Goal: Information Seeking & Learning: Learn about a topic

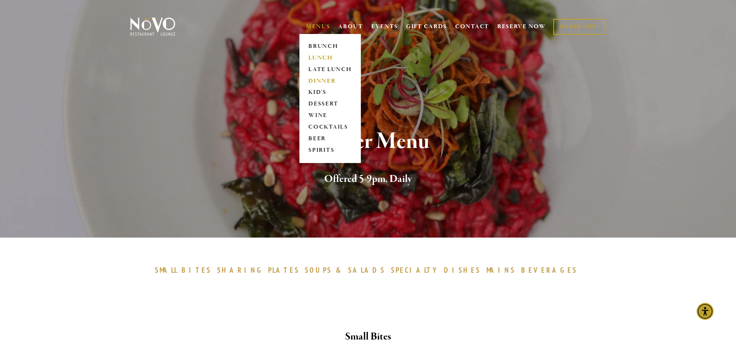
click at [318, 57] on link "LUNCH" at bounding box center [330, 58] width 48 height 12
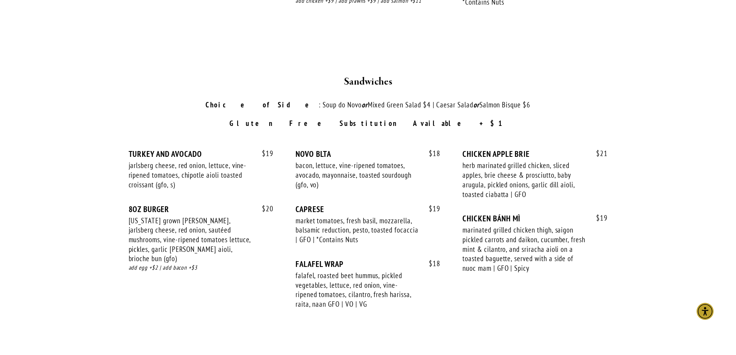
scroll to position [1043, 0]
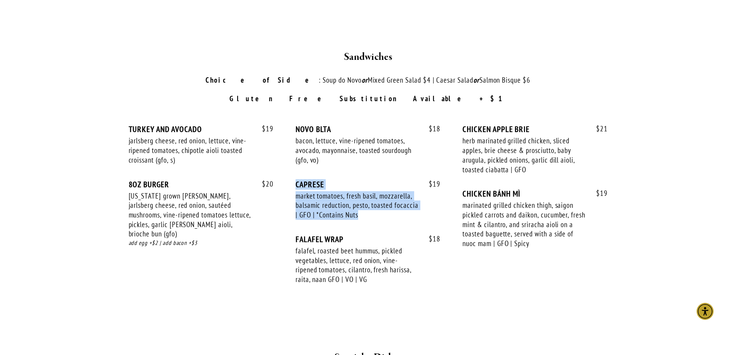
drag, startPoint x: 369, startPoint y: 207, endPoint x: 287, endPoint y: 178, distance: 86.8
click at [292, 174] on div "$ 19 TURKEY AND AVOCADO jarlsberg cheese, red onion, lettuce, vine-ripened toma…" at bounding box center [368, 211] width 479 height 174
copy div "CAPRESE market tomatoes, fresh basil, mozzarella, balsamic reduction, pesto, to…"
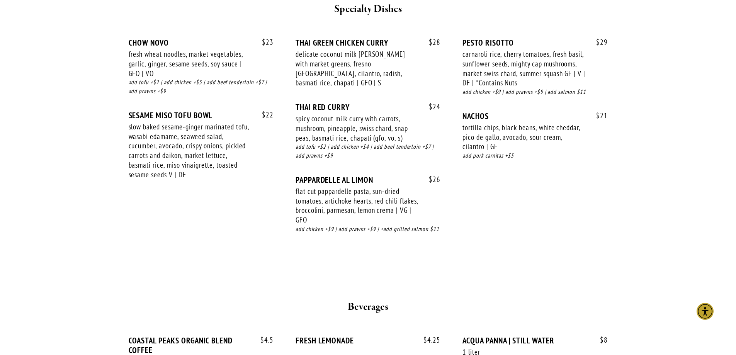
scroll to position [1391, 0]
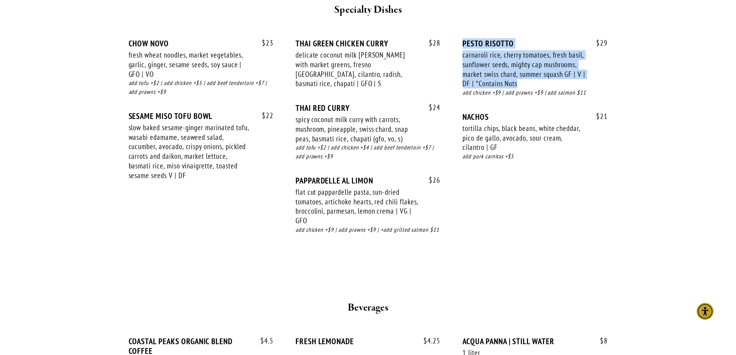
drag, startPoint x: 464, startPoint y: 29, endPoint x: 552, endPoint y: 75, distance: 99.4
click at [552, 75] on div "$ 29 PESTO RISOTTO carnaroli rice, cherry tomatoes, fresh basil, sunflower seed…" at bounding box center [534, 75] width 145 height 73
copy div "PESTO RISOTTO carnaroli rice, cherry tomatoes, fresh basil, sunflower seeds, mi…"
